Goal: Task Accomplishment & Management: Use online tool/utility

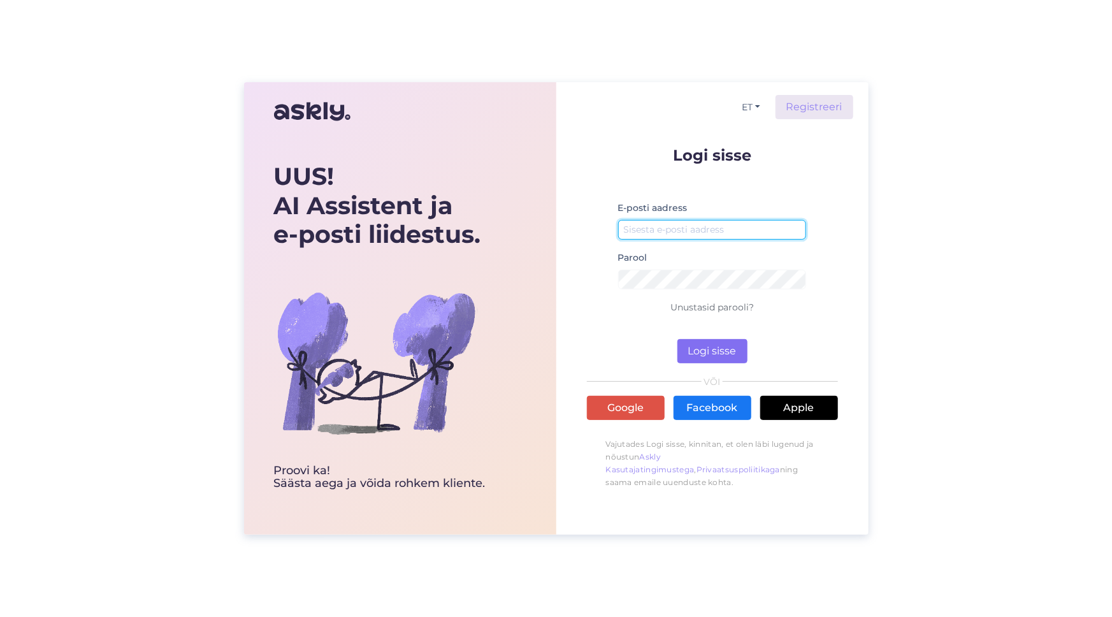
type input "[PERSON_NAME][EMAIL_ADDRESS][DOMAIN_NAME]"
click at [703, 350] on button "Logi sisse" at bounding box center [712, 351] width 70 height 24
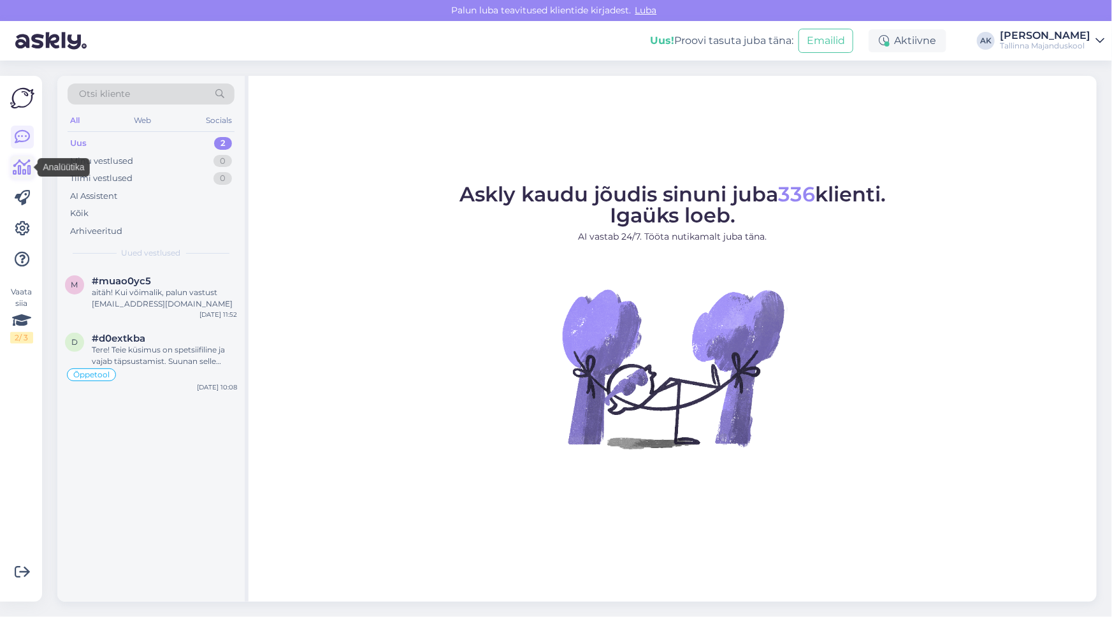
click at [18, 170] on icon at bounding box center [22, 167] width 18 height 15
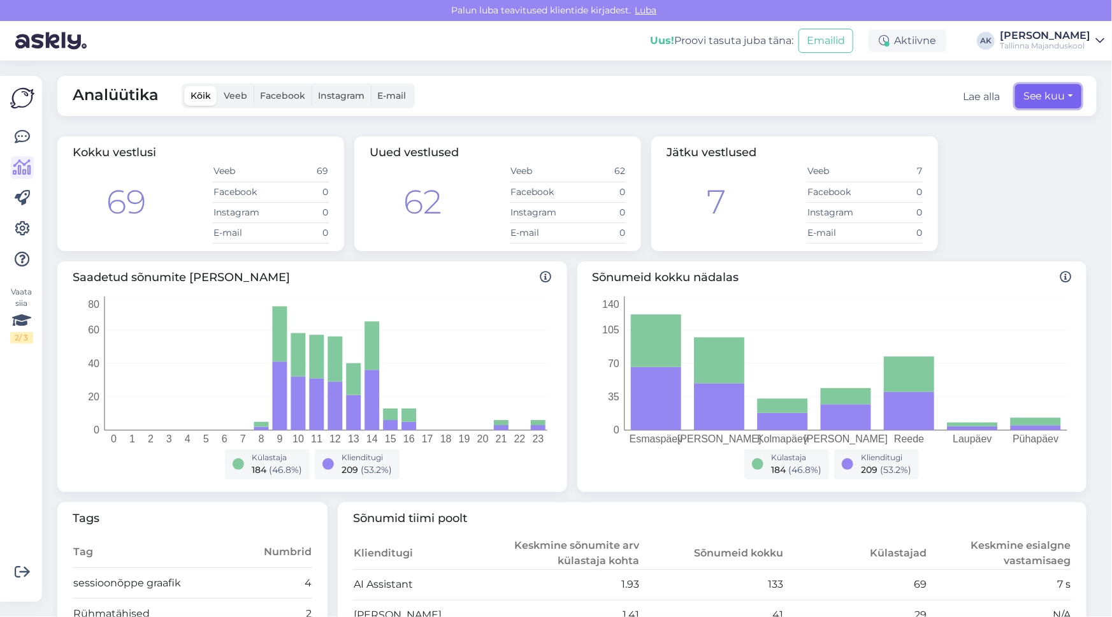
click at [1036, 98] on button "See kuu" at bounding box center [1048, 96] width 66 height 24
select select "7"
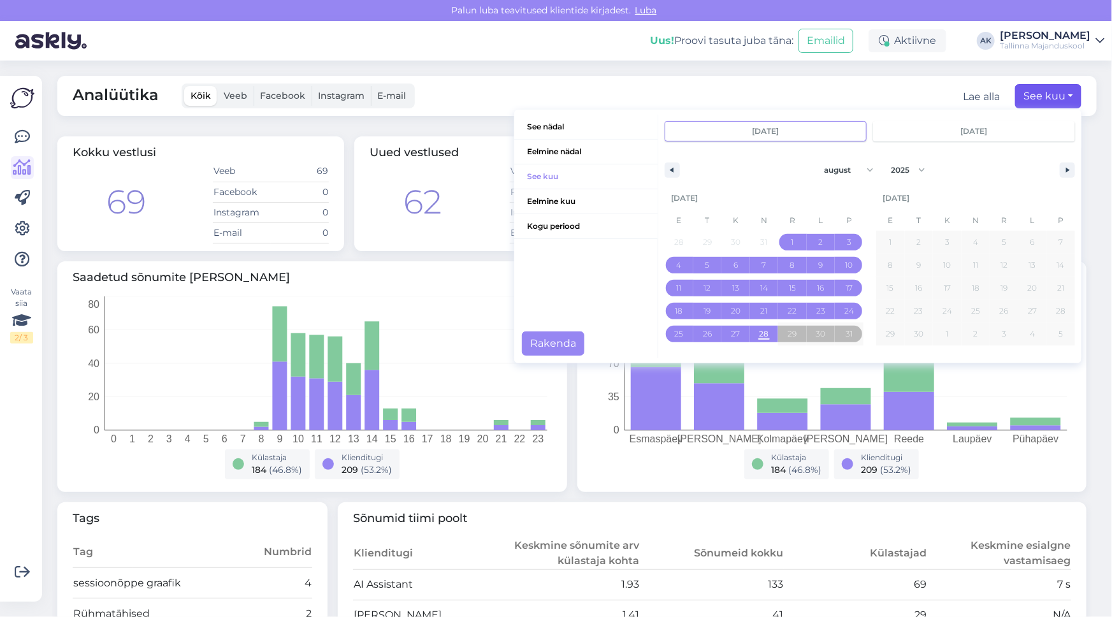
click at [781, 125] on input "[DATE]" at bounding box center [765, 131] width 201 height 19
click at [544, 223] on span "Kogu periood" at bounding box center [585, 226] width 143 height 24
